Goal: Information Seeking & Learning: Learn about a topic

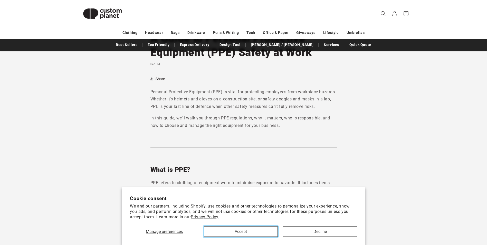
click at [268, 230] on button "Accept" at bounding box center [241, 231] width 74 height 11
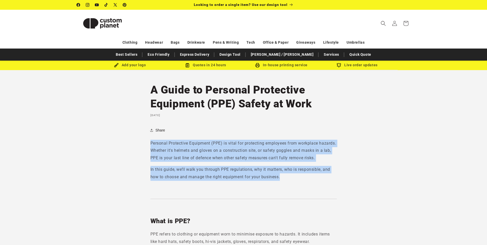
drag, startPoint x: 150, startPoint y: 142, endPoint x: 289, endPoint y: 193, distance: 148.0
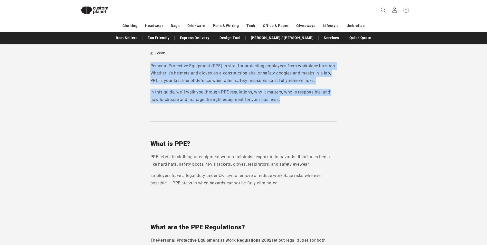
scroll to position [70, 0]
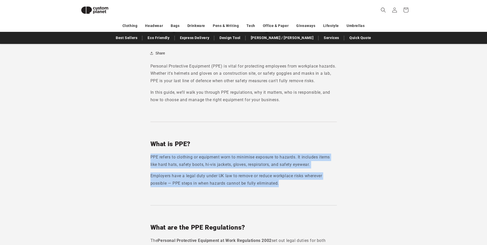
drag, startPoint x: 149, startPoint y: 157, endPoint x: 287, endPoint y: 191, distance: 141.7
drag, startPoint x: 287, startPoint y: 191, endPoint x: 255, endPoint y: 182, distance: 32.6
copy div "PPE refers to clothing or equipment worn to minimise exposure to hazards. It in…"
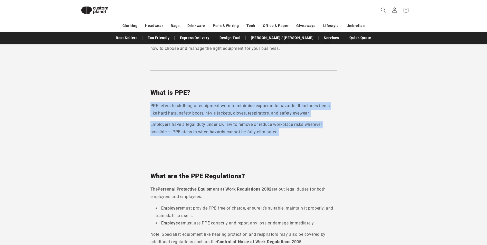
scroll to position [147, 0]
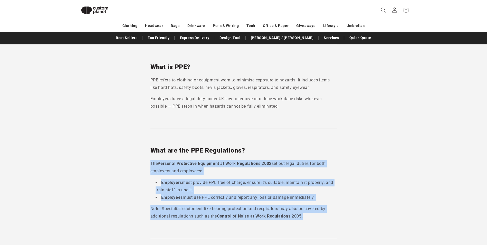
drag, startPoint x: 148, startPoint y: 164, endPoint x: 307, endPoint y: 215, distance: 166.4
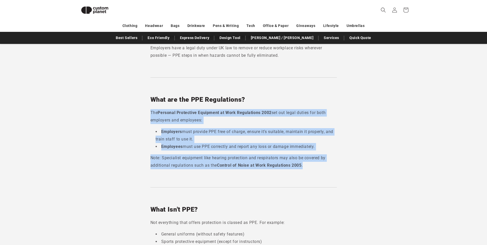
scroll to position [198, 0]
copy div "The Personal Protective Equipment at Work Regulations 2002 set out legal duties…"
